Goal: Task Accomplishment & Management: Use online tool/utility

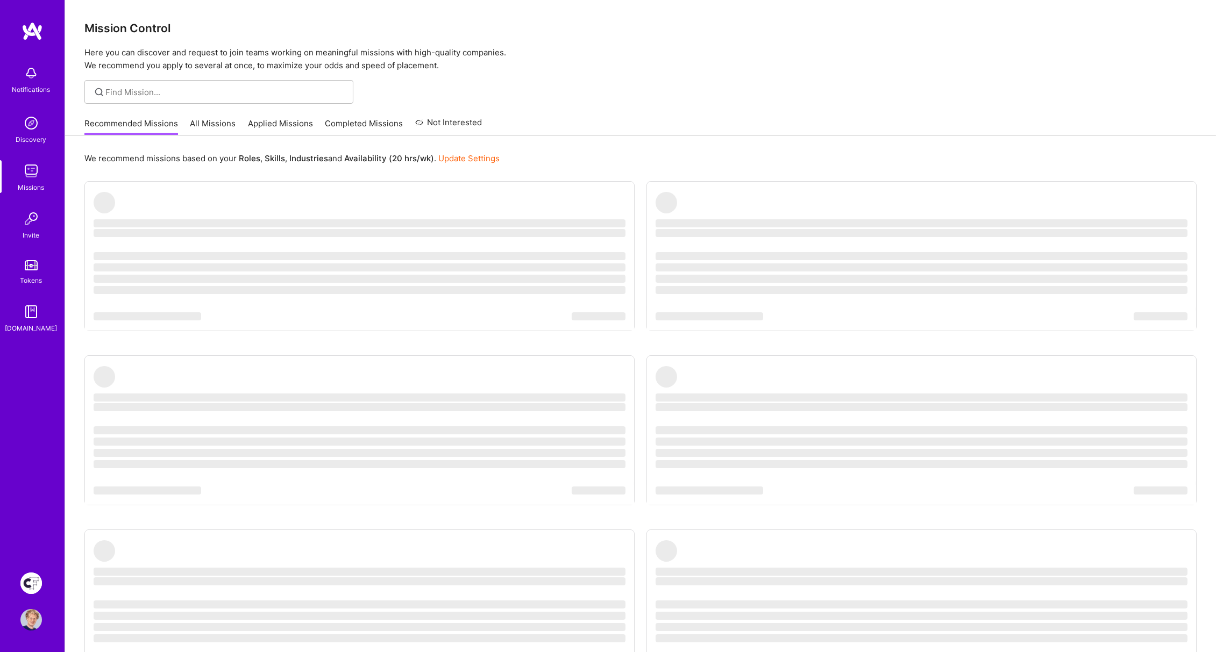
click at [673, 180] on div "We recommend missions based on your Roles , Skills , Industries and Availabilit…" at bounding box center [640, 441] width 1151 height 610
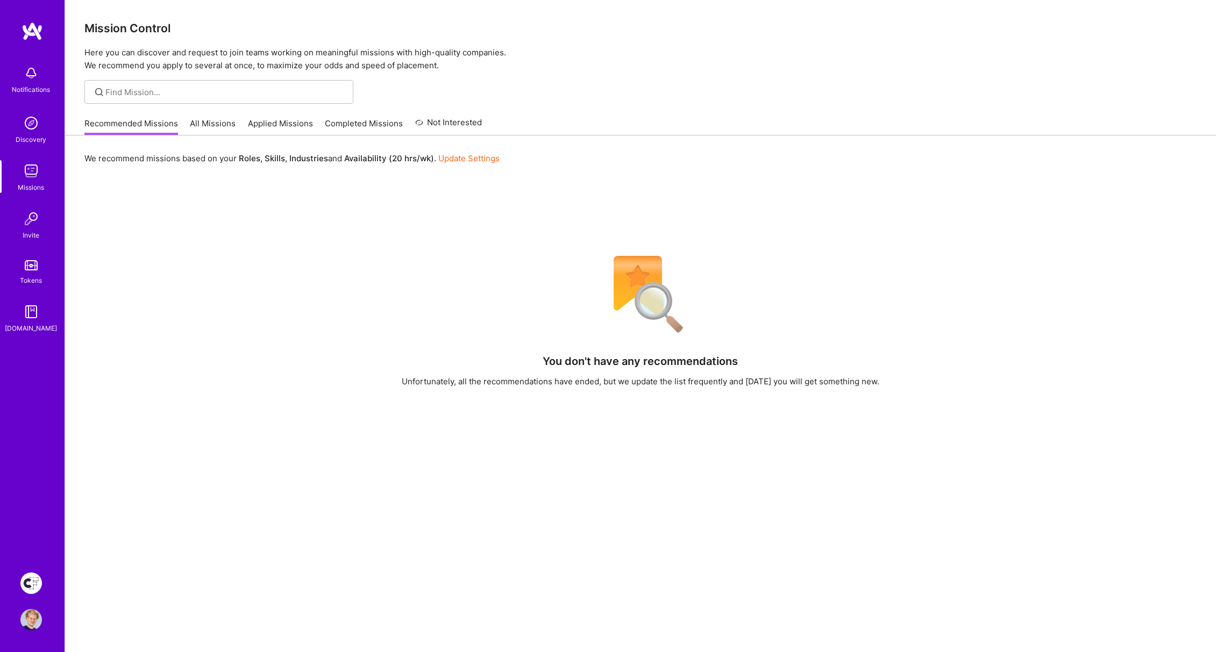
click at [33, 584] on img at bounding box center [31, 584] width 22 height 22
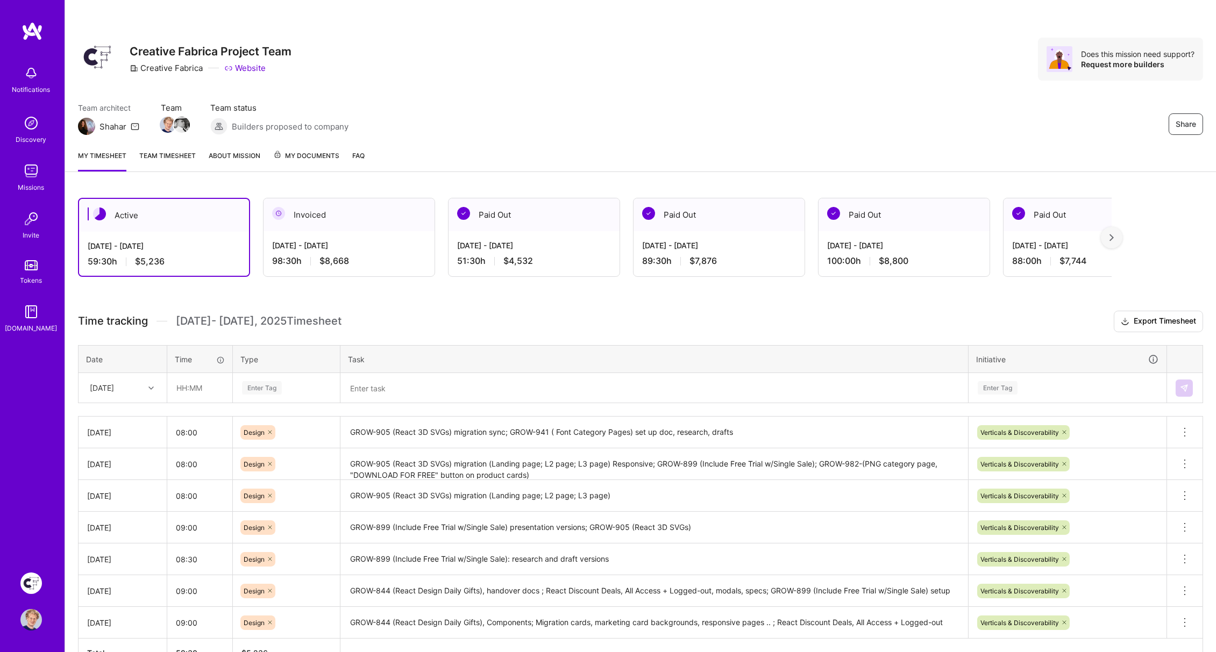
click at [131, 388] on div "[DATE]" at bounding box center [114, 388] width 60 height 18
click at [118, 550] on div "[DATE]" at bounding box center [122, 556] width 87 height 20
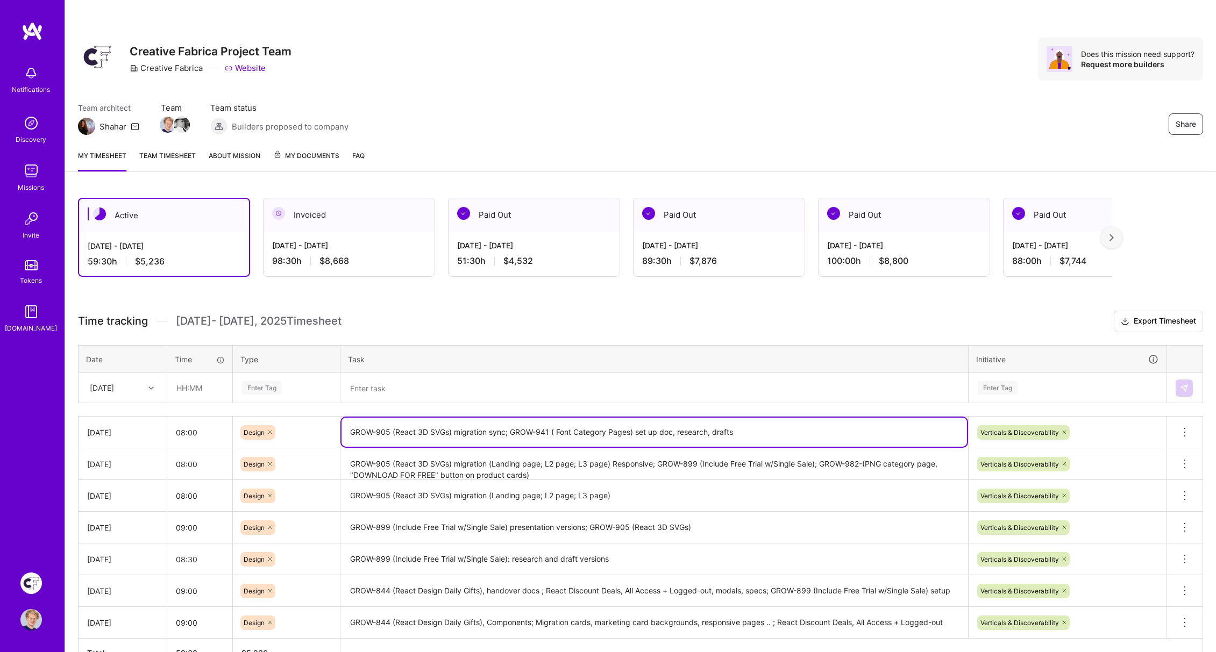
drag, startPoint x: 510, startPoint y: 429, endPoint x: 750, endPoint y: 430, distance: 239.8
click at [751, 430] on textarea "GROW-905 (React 3D SVGs) migration sync; GROW-941 ( Font Category Pages) set up…" at bounding box center [653, 432] width 625 height 29
click at [404, 389] on textarea at bounding box center [653, 388] width 625 height 28
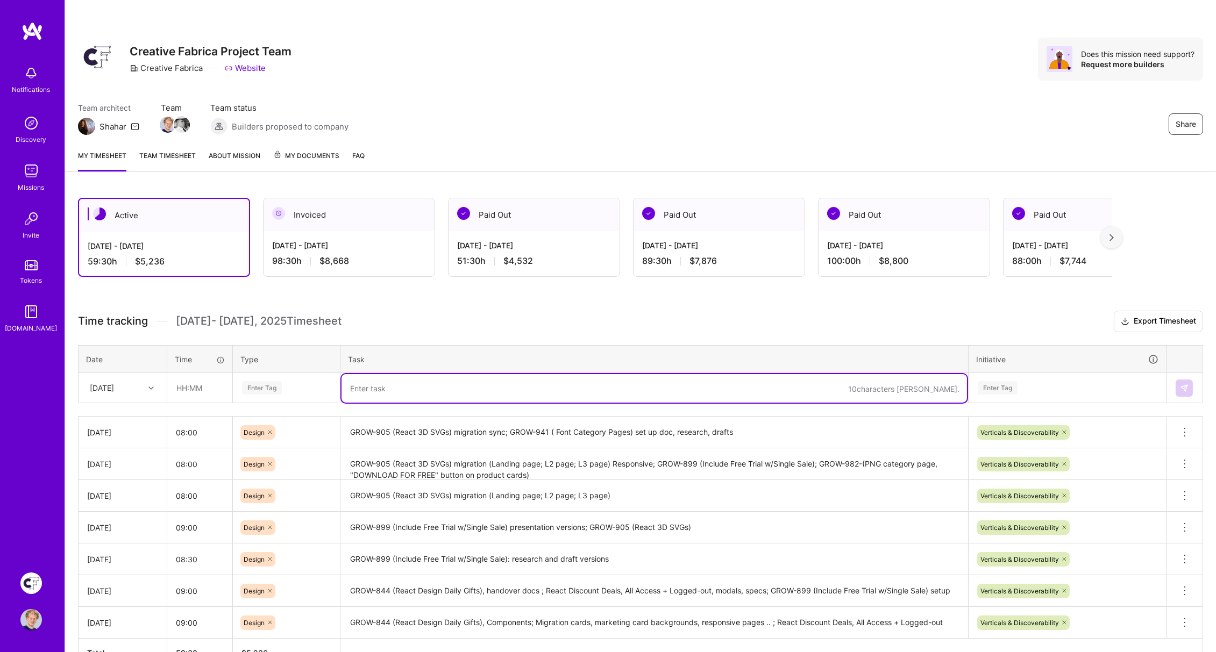
paste textarea "GROW-941 ( Font Category Pages) set up doc, research, drafts"
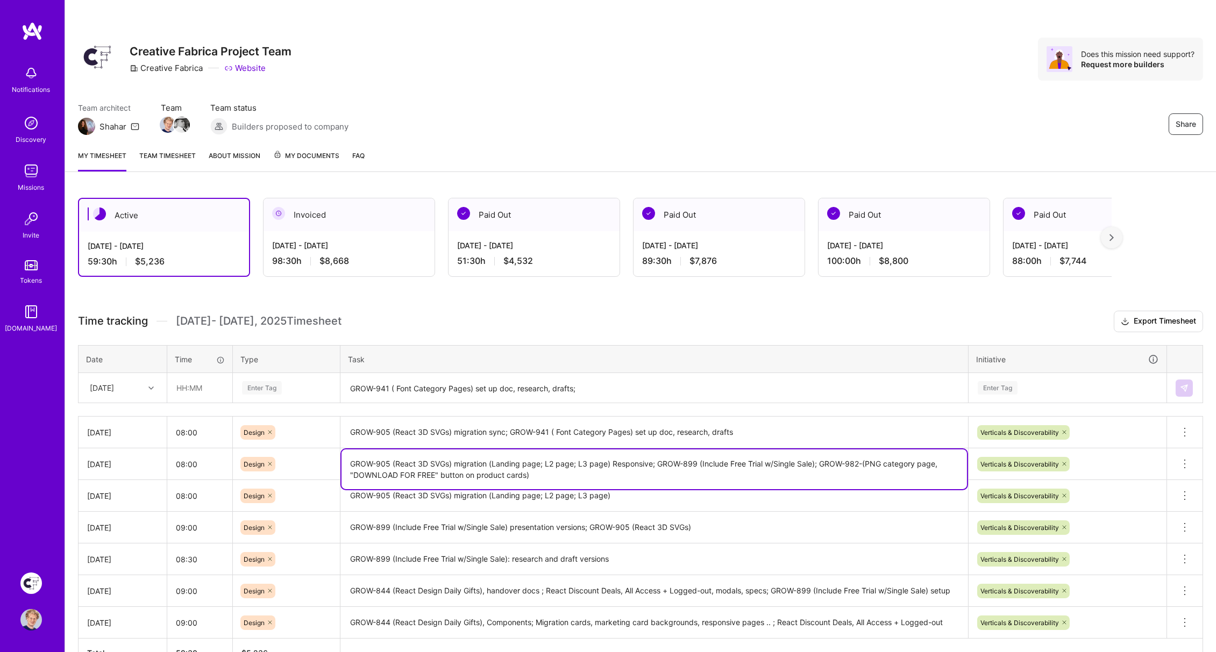
drag, startPoint x: 528, startPoint y: 472, endPoint x: 822, endPoint y: 460, distance: 293.8
click at [822, 460] on textarea "GROW-905 (React 3D SVGs) migration (Landing page; L2 page; L3 page) Responsive;…" at bounding box center [653, 470] width 625 height 40
click at [645, 395] on textarea "GROW-941 ( Font Category Pages) set up doc, research, drafts;" at bounding box center [653, 388] width 625 height 28
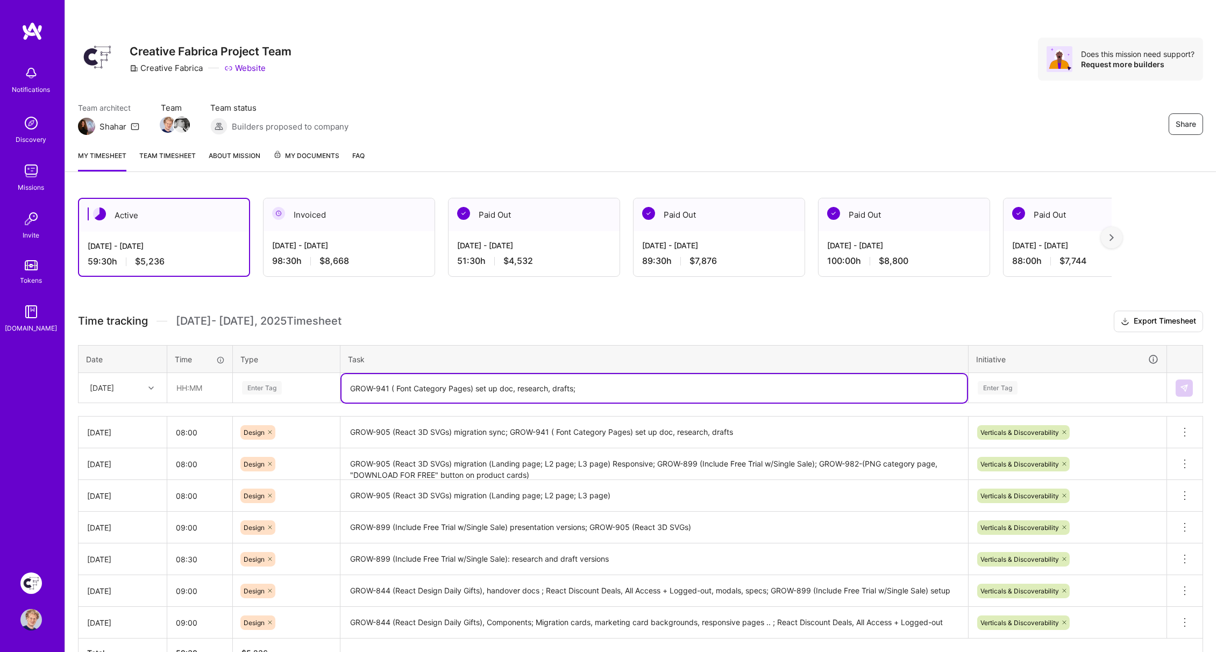
paste textarea "GROW-982-(PNG category page, "DOWNLOAD FOR FREE" button on product cards)"
drag, startPoint x: 622, startPoint y: 384, endPoint x: 864, endPoint y: 383, distance: 242.0
click at [885, 385] on textarea "GROW-941 ( Font Category Pages) set up doc, research, drafts; GROW-982-(PNG cat…" at bounding box center [653, 388] width 625 height 28
click at [885, 387] on textarea "GROW-941 ( Font Category Pages) set up doc, research, drafts; GROW-982-(PNG cat…" at bounding box center [653, 388] width 625 height 28
drag, startPoint x: 547, startPoint y: 385, endPoint x: 753, endPoint y: 409, distance: 207.8
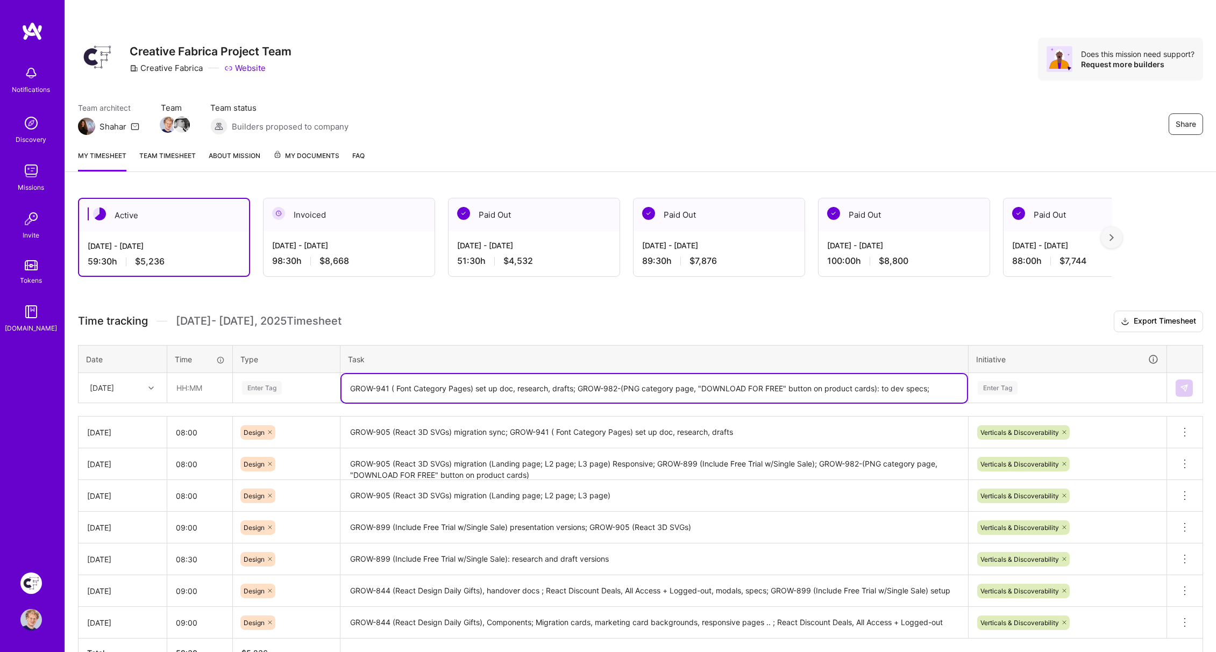
click at [476, 387] on textarea "GROW-941 ( Font Category Pages) set up doc, research, drafts; GROW-982-(PNG cat…" at bounding box center [653, 388] width 625 height 28
click at [911, 390] on textarea "GROW-941 ( Font Category Pages): drafts; GROW-982-(PNG category page, "DOWNLOAD…" at bounding box center [653, 388] width 625 height 28
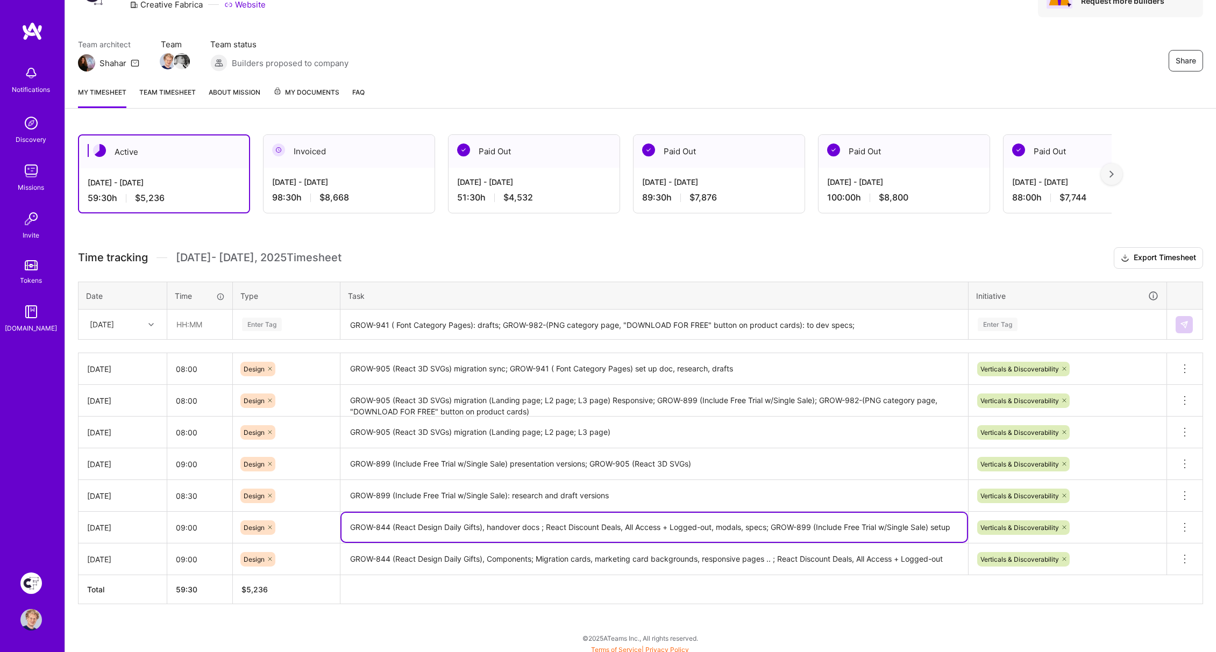
drag, startPoint x: 355, startPoint y: 523, endPoint x: 636, endPoint y: 479, distance: 284.2
click at [483, 519] on textarea "GROW-844 (React Design Daily Gifts), handover docs ; React Discount Deals, All …" at bounding box center [653, 527] width 625 height 29
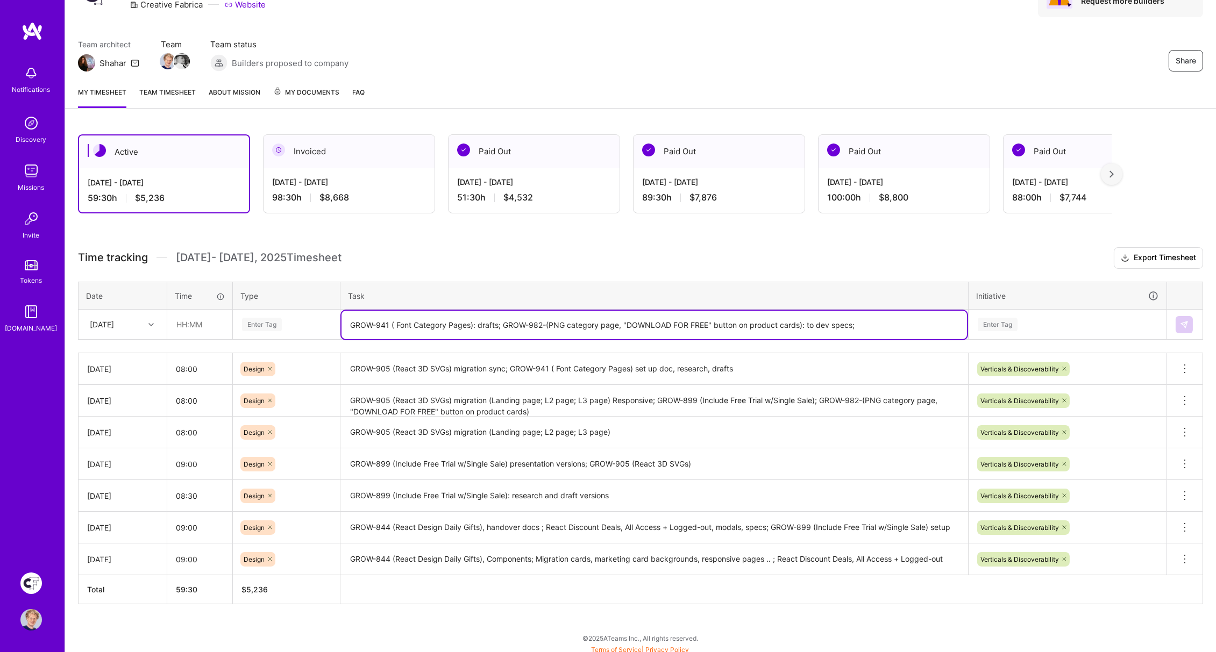
click at [889, 324] on textarea "GROW-941 ( Font Category Pages): drafts; GROW-982-(PNG category page, "DOWNLOAD…" at bounding box center [653, 325] width 625 height 28
paste textarea "GROW-844 (React Design Daily Gifts)"
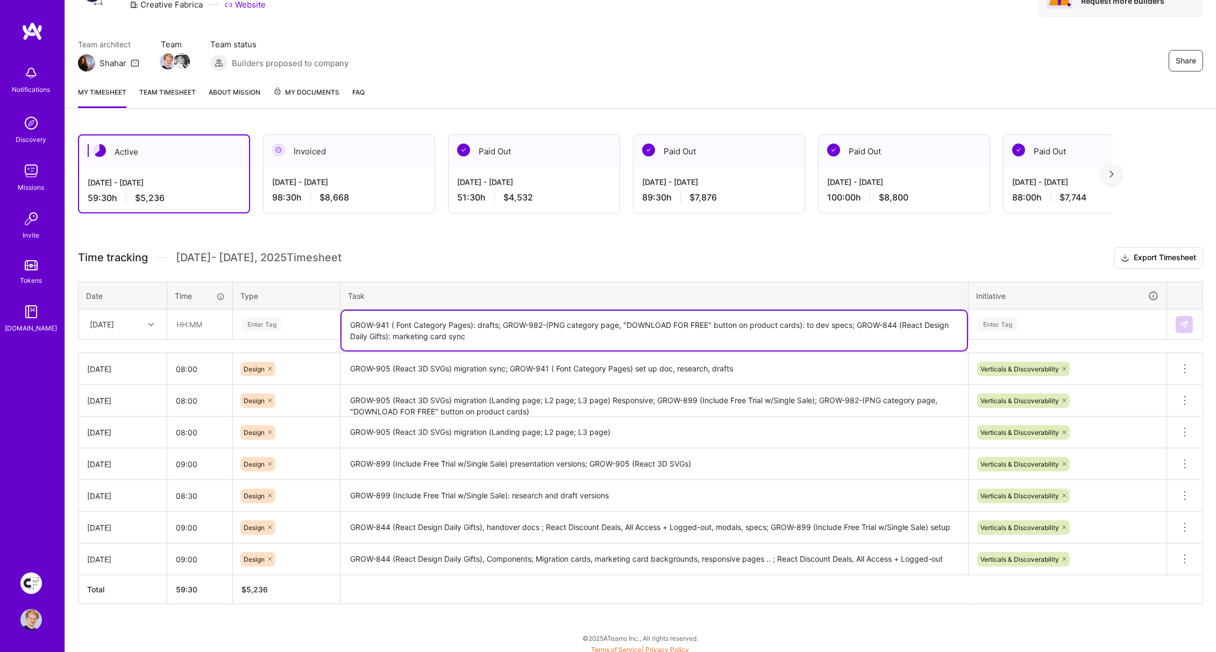
type textarea "GROW-941 ( Font Category Pages): drafts; GROW-982-(PNG category page, "DOWNLOAD…"
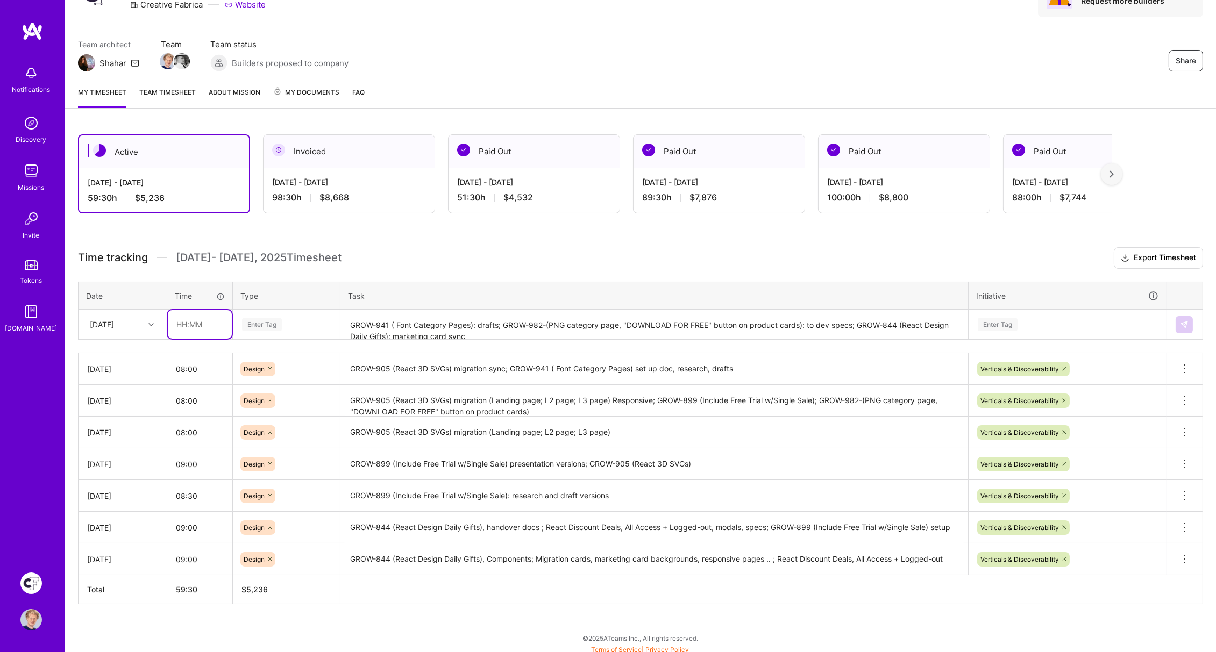
click at [210, 324] on input "text" at bounding box center [200, 324] width 64 height 28
type input "06:30"
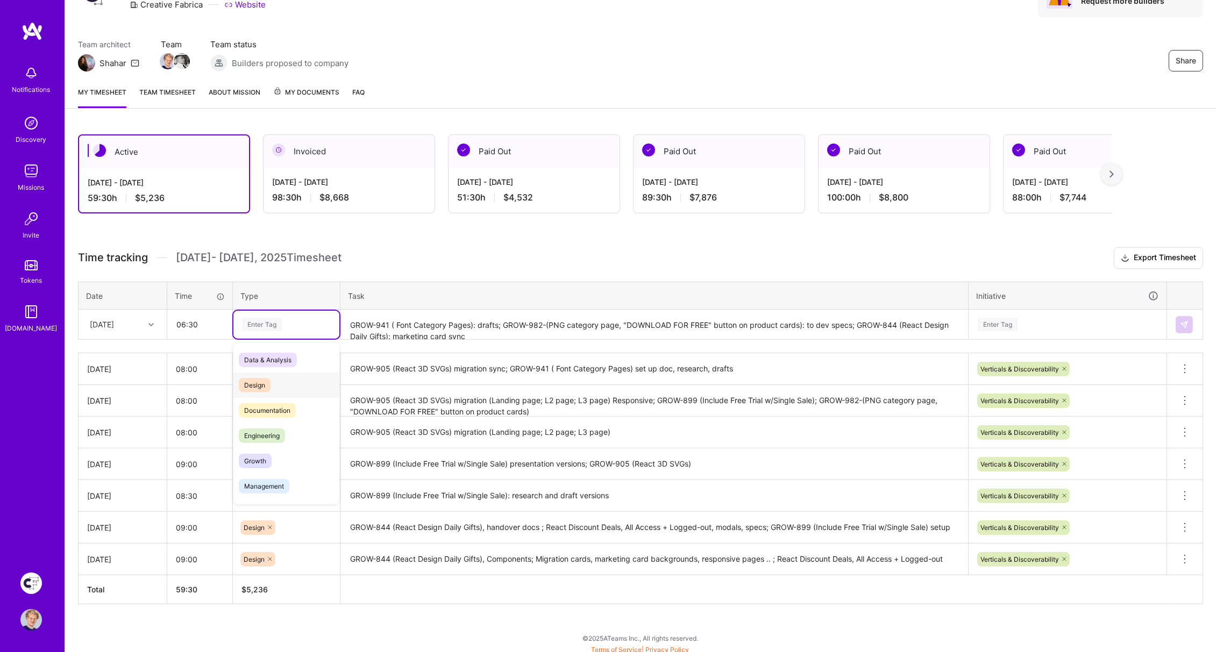
click at [261, 381] on span "Design" at bounding box center [255, 385] width 32 height 15
click at [456, 260] on h3 "Time tracking [DATE] - [DATE] Timesheet Export Timesheet" at bounding box center [640, 258] width 1125 height 22
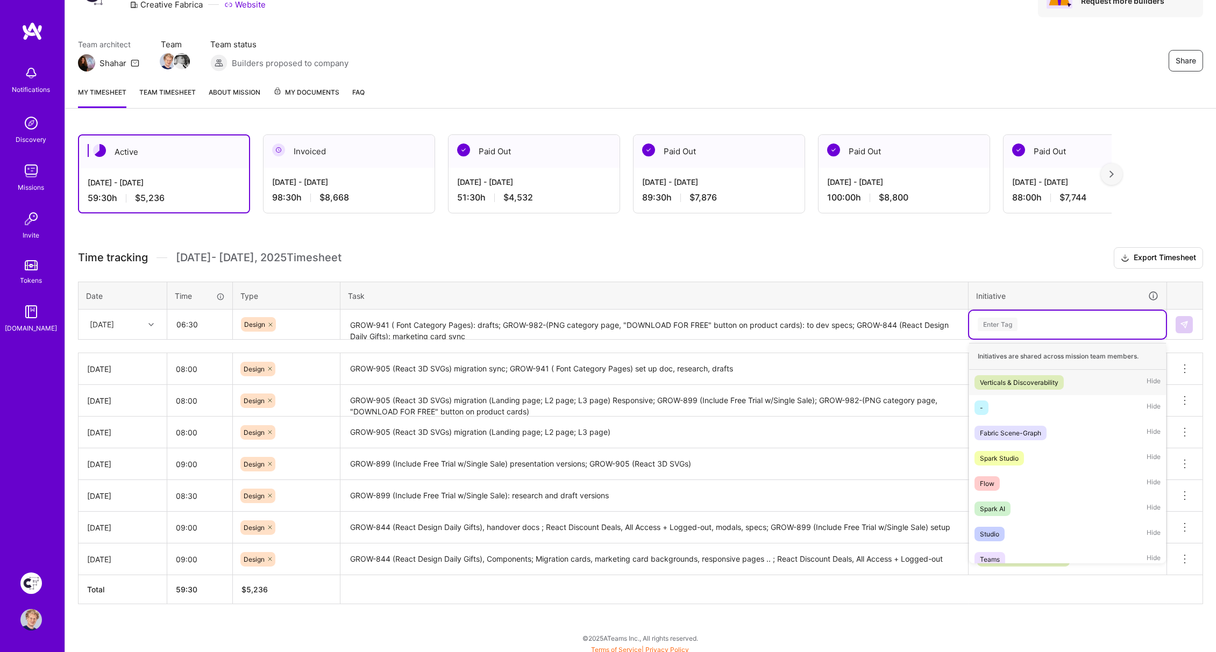
click at [1006, 324] on div "Enter Tag" at bounding box center [998, 324] width 40 height 17
click at [1006, 377] on div "Verticals & Discoverability" at bounding box center [1019, 382] width 79 height 11
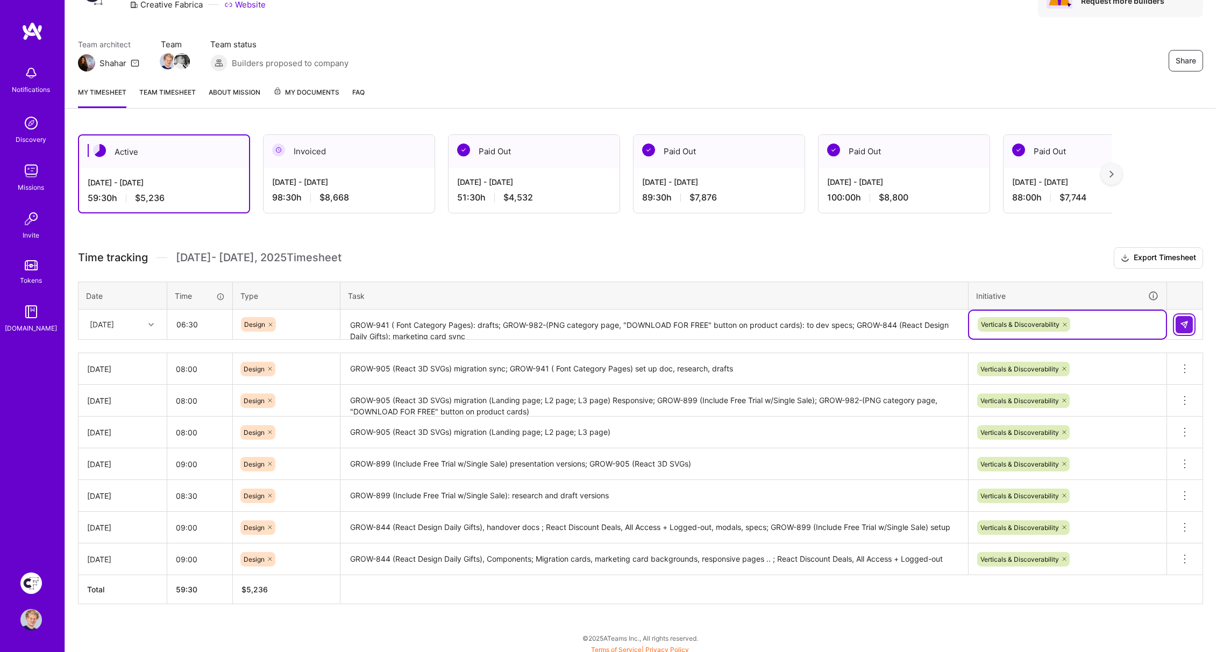
click at [1186, 322] on img at bounding box center [1184, 324] width 9 height 9
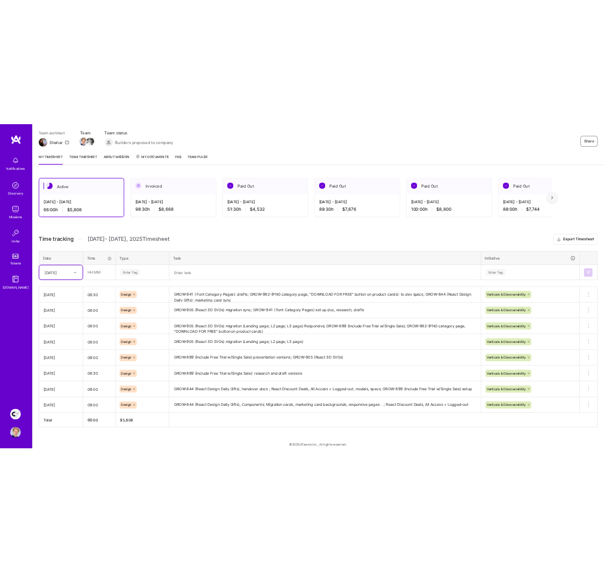
scroll to position [90, 0]
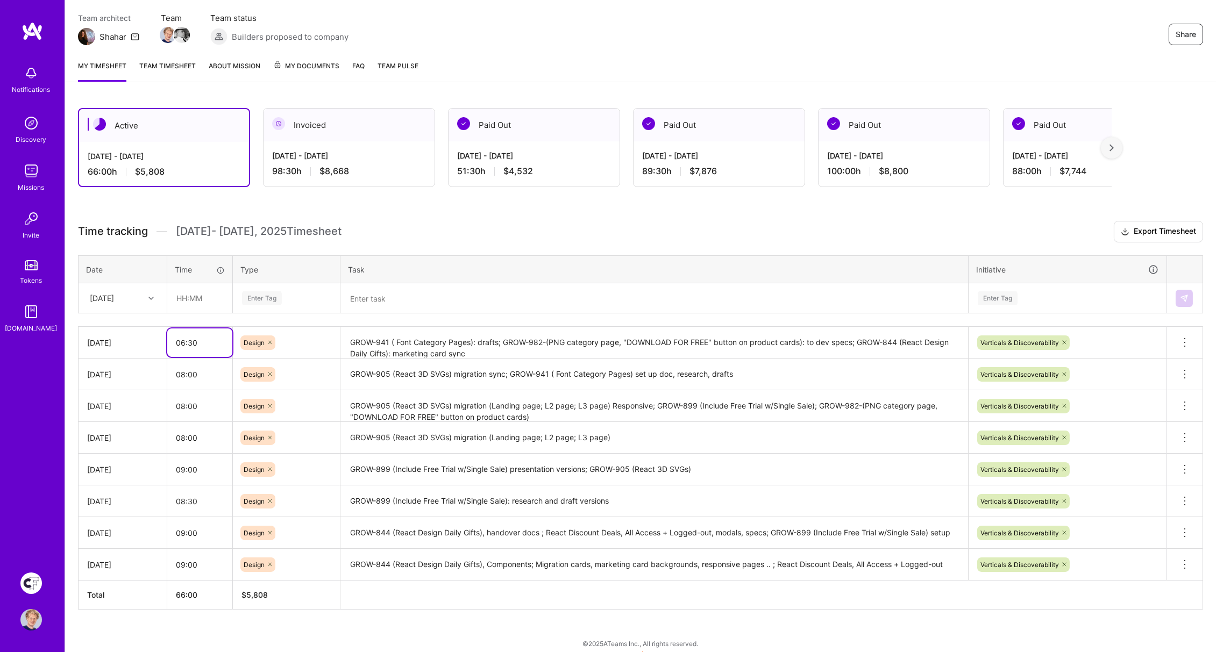
click at [197, 337] on input "06:30" at bounding box center [199, 343] width 65 height 28
type input "07:00"
click at [510, 233] on h3 "Time tracking [DATE] - [DATE] Timesheet Export Timesheet" at bounding box center [640, 232] width 1125 height 22
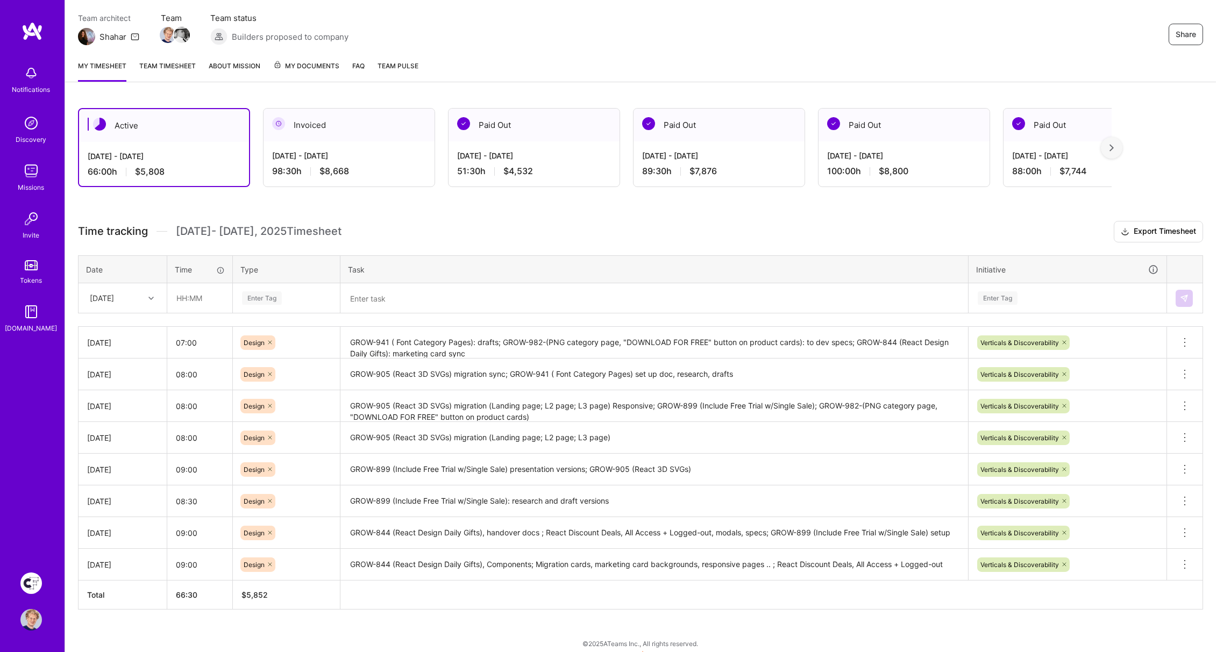
click at [532, 224] on h3 "Time tracking [DATE] - [DATE] Timesheet Export Timesheet" at bounding box center [640, 232] width 1125 height 22
